Goal: Information Seeking & Learning: Understand process/instructions

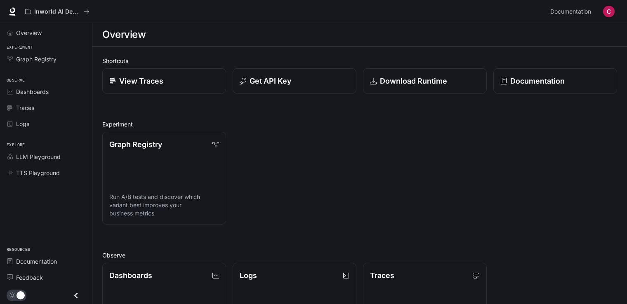
click at [602, 14] on button "button" at bounding box center [608, 11] width 16 height 16
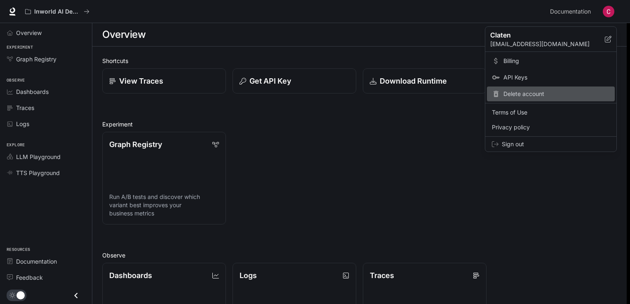
click at [495, 87] on div "Delete account" at bounding box center [551, 94] width 128 height 15
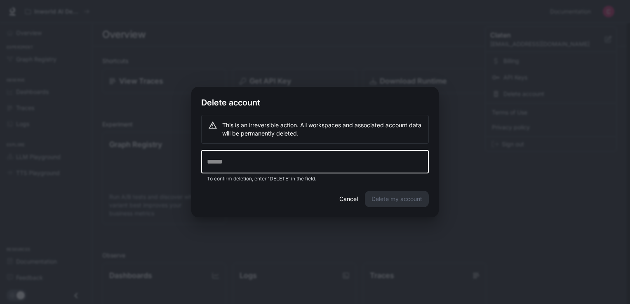
click at [265, 165] on input "text" at bounding box center [315, 161] width 228 height 23
type input "******"
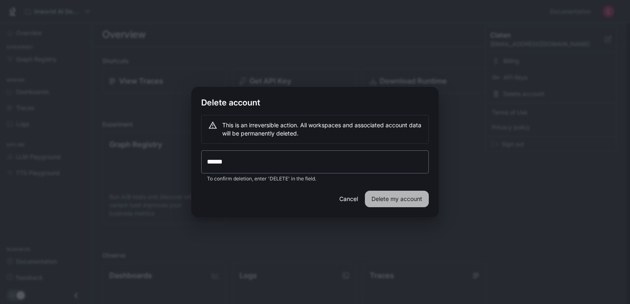
click at [401, 196] on button "Delete my account" at bounding box center [397, 199] width 64 height 16
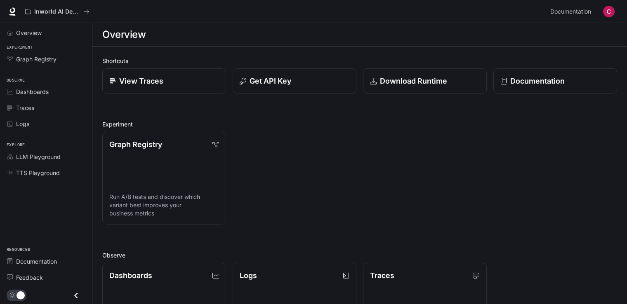
click at [607, 8] on img "button" at bounding box center [609, 12] width 12 height 12
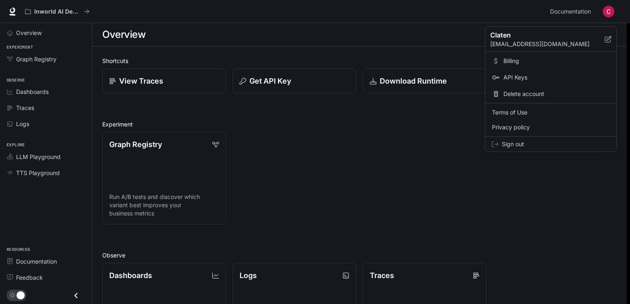
click at [563, 65] on link "Billing" at bounding box center [551, 61] width 128 height 15
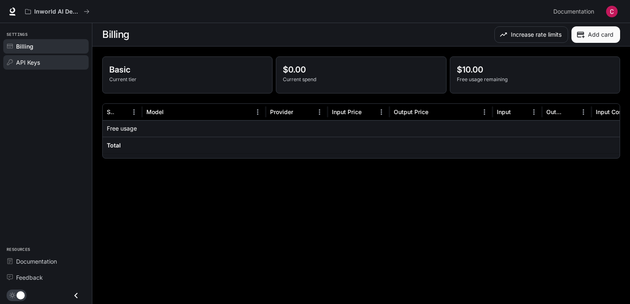
click at [38, 58] on span "API Keys" at bounding box center [28, 62] width 24 height 9
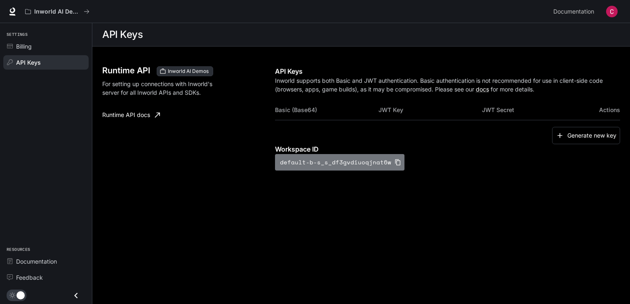
click at [395, 159] on icon "button" at bounding box center [397, 162] width 7 height 7
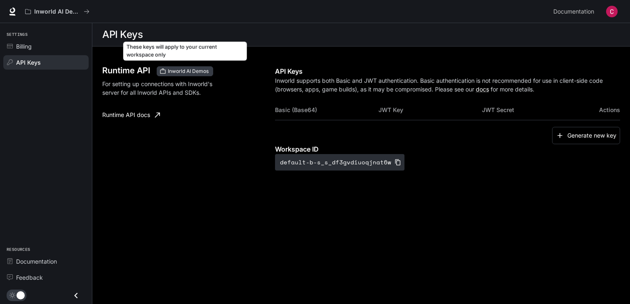
click at [195, 70] on span "Inworld AI Demos" at bounding box center [187, 71] width 47 height 7
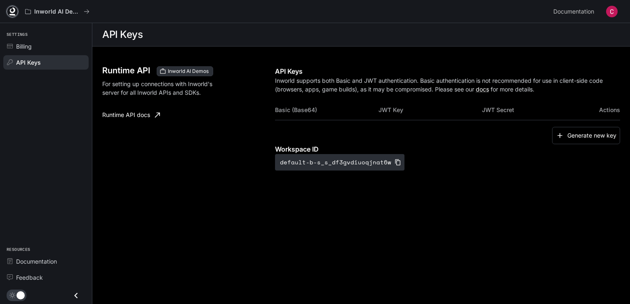
click at [9, 10] on icon at bounding box center [12, 11] width 8 height 8
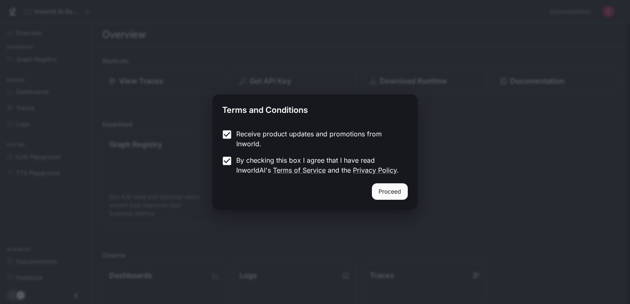
click at [407, 200] on div "Proceed" at bounding box center [314, 196] width 205 height 26
click at [395, 189] on button "Proceed" at bounding box center [390, 191] width 36 height 16
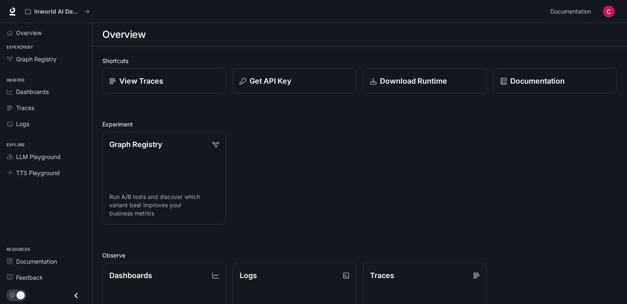
click at [60, 43] on div "Experiment Graph Registry" at bounding box center [46, 55] width 92 height 26
click at [50, 256] on link "Documentation" at bounding box center [45, 261] width 85 height 14
